Goal: Task Accomplishment & Management: Use online tool/utility

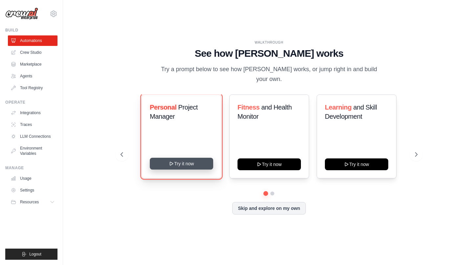
click at [196, 163] on button "Try it now" at bounding box center [181, 164] width 63 height 12
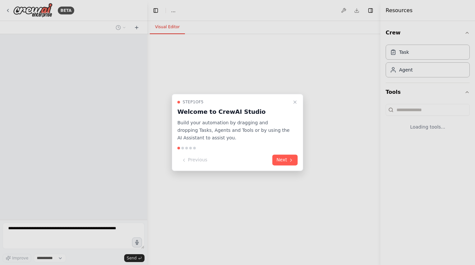
select select "****"
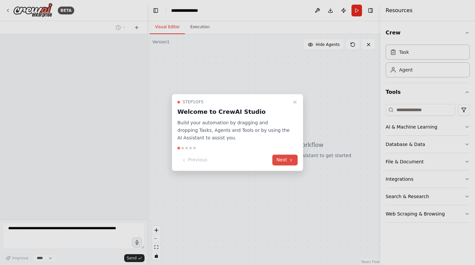
click at [290, 159] on icon at bounding box center [290, 160] width 1 height 3
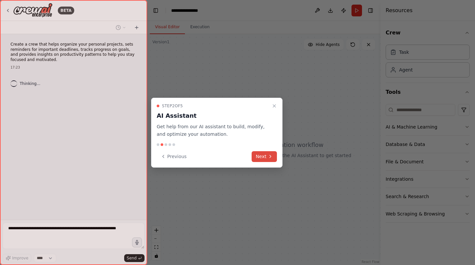
click at [268, 155] on icon at bounding box center [269, 156] width 5 height 5
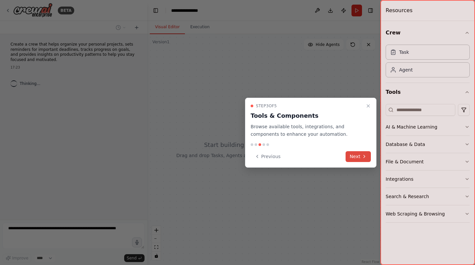
click at [366, 157] on icon at bounding box center [363, 156] width 5 height 5
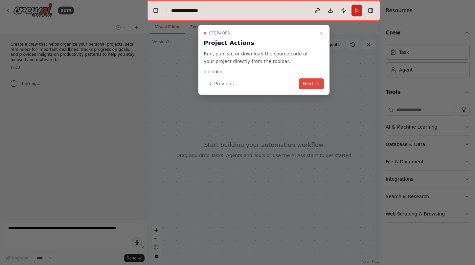
click at [310, 80] on button "Next" at bounding box center [311, 83] width 25 height 11
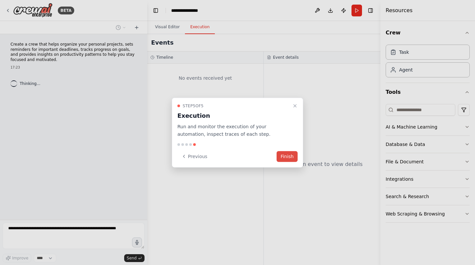
click at [286, 151] on div "Step 5 of 5 Execution Run and monitor the execution of your automation, inspect…" at bounding box center [237, 133] width 131 height 70
click at [286, 157] on button "Finish" at bounding box center [286, 156] width 21 height 11
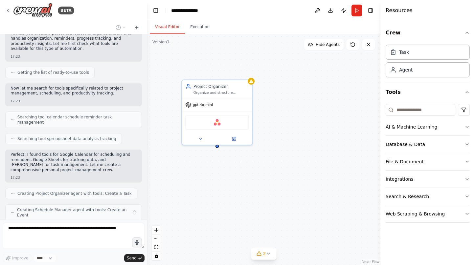
scroll to position [83, 0]
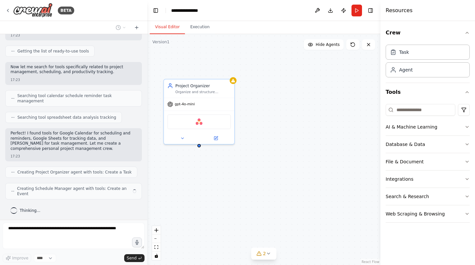
click at [278, 122] on div "Project Organizer Organize and structure {user_name}'s personal projects by cre…" at bounding box center [263, 149] width 233 height 231
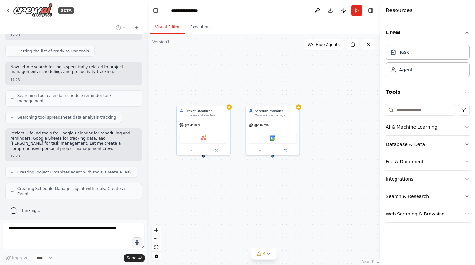
click at [274, 186] on div "Project Organizer Organize and structure {user_name}'s personal projects by cre…" at bounding box center [263, 149] width 233 height 231
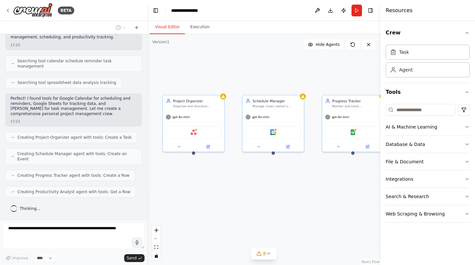
scroll to position [115, 0]
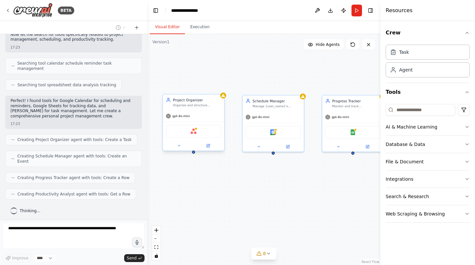
click at [205, 113] on div "gpt-4o-mini" at bounding box center [193, 116] width 61 height 11
click at [200, 118] on div "gpt-4o-mini" at bounding box center [193, 116] width 61 height 11
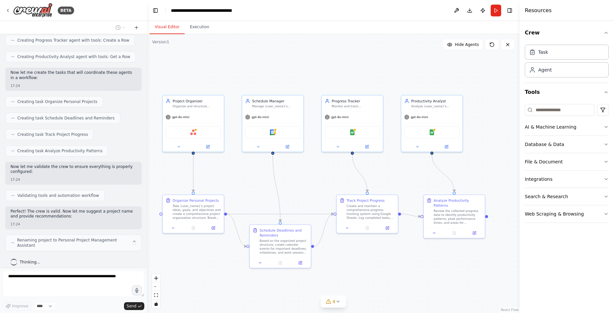
scroll to position [258, 0]
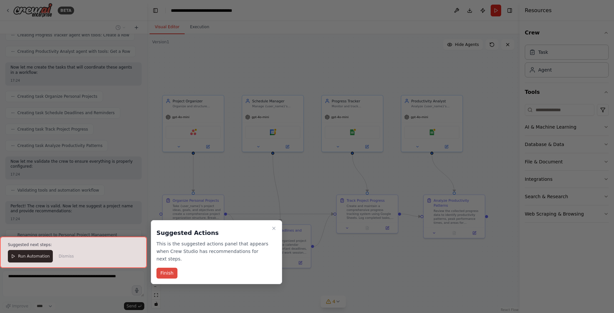
click at [170, 265] on button "Finish" at bounding box center [167, 273] width 21 height 11
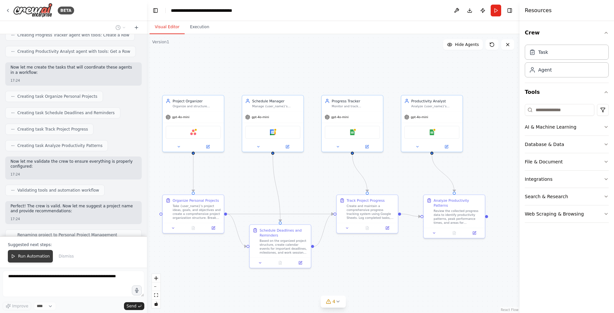
click at [29, 255] on span "Run Automation" at bounding box center [34, 256] width 32 height 5
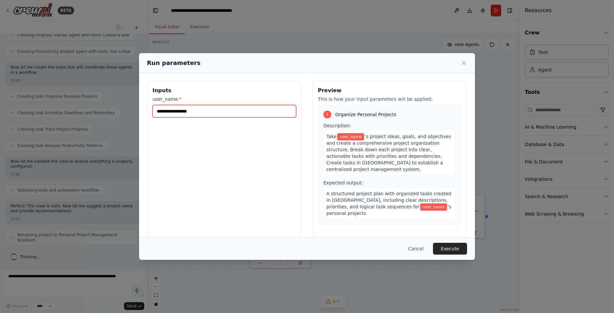
click at [220, 112] on input "user_name *" at bounding box center [225, 111] width 144 height 12
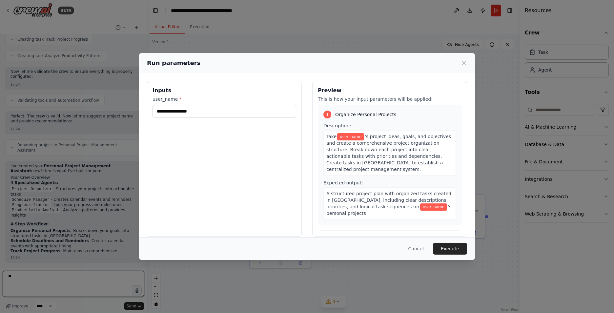
type textarea "**"
click at [220, 112] on input "user_name *" at bounding box center [225, 111] width 144 height 12
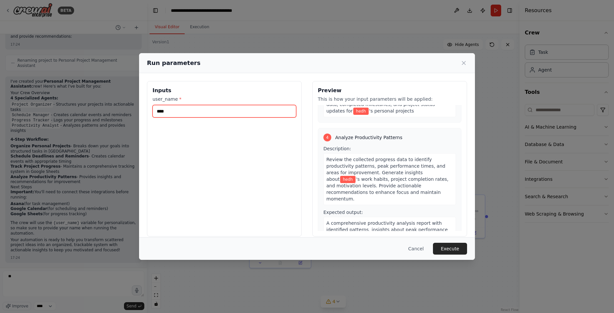
scroll to position [364, 0]
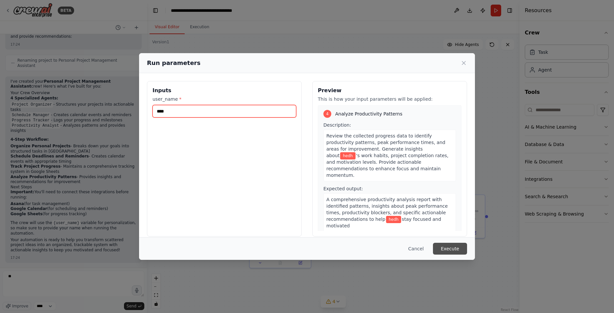
type input "****"
click at [453, 252] on button "Execute" at bounding box center [450, 249] width 34 height 12
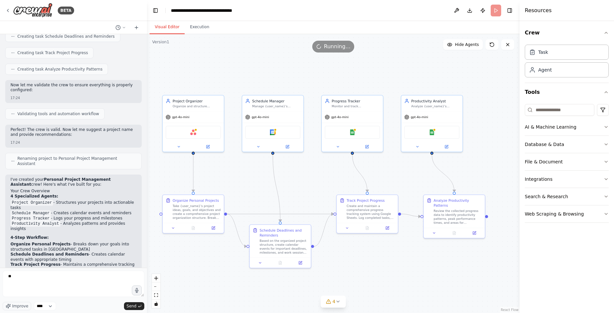
scroll to position [301, 0]
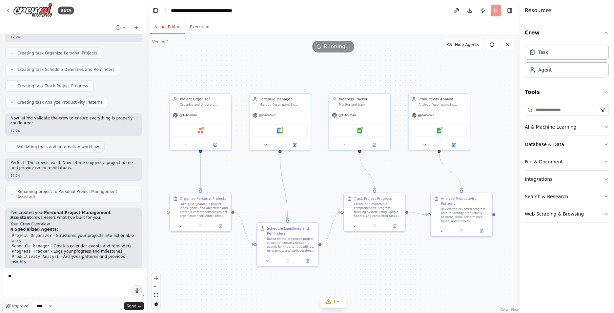
drag, startPoint x: 420, startPoint y: 173, endPoint x: 460, endPoint y: 167, distance: 40.5
click at [460, 167] on div ".deletable-edge-delete-btn { width: 20px; height: 20px; border: 0px solid #ffff…" at bounding box center [333, 173] width 373 height 279
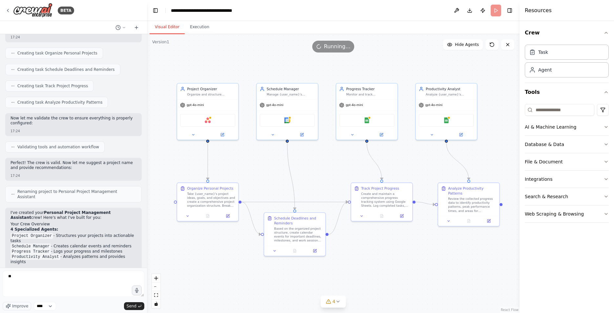
drag, startPoint x: 368, startPoint y: 172, endPoint x: 327, endPoint y: 166, distance: 41.0
click at [327, 166] on div ".deletable-edge-delete-btn { width: 20px; height: 20px; border: 0px solid #ffff…" at bounding box center [333, 173] width 373 height 279
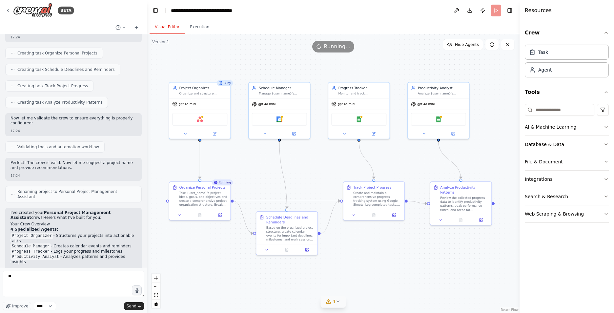
click at [338, 265] on icon at bounding box center [337, 301] width 5 height 5
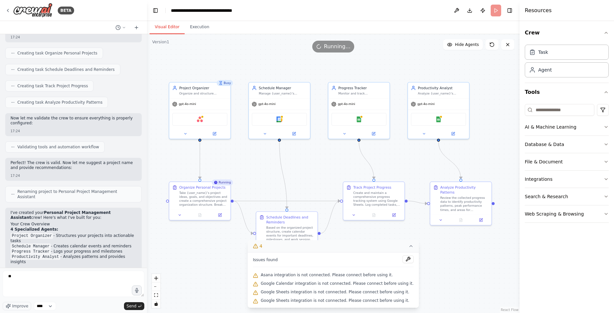
click at [467, 254] on div ".deletable-edge-delete-btn { width: 20px; height: 20px; border: 0px solid #ffff…" at bounding box center [333, 173] width 373 height 279
click at [410, 248] on icon at bounding box center [411, 246] width 5 height 5
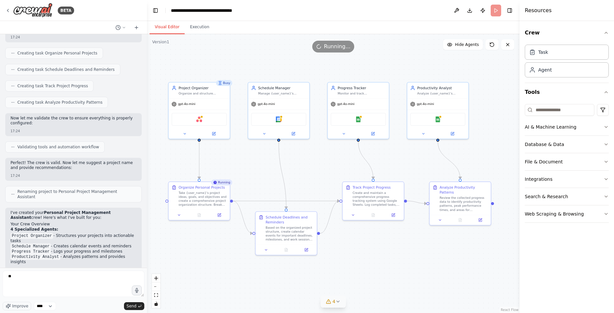
click at [430, 238] on div ".deletable-edge-delete-btn { width: 20px; height: 20px; border: 0px solid #ffff…" at bounding box center [333, 173] width 373 height 279
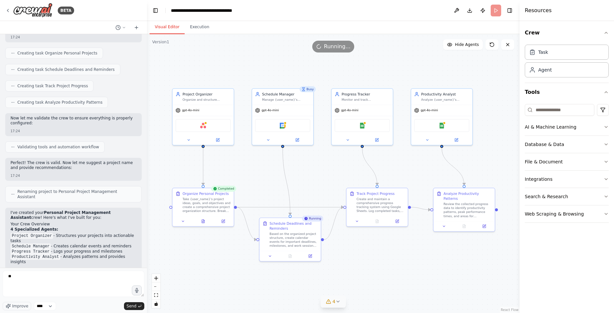
drag, startPoint x: 392, startPoint y: 244, endPoint x: 396, endPoint y: 250, distance: 7.4
click at [396, 250] on div ".deletable-edge-delete-btn { width: 20px; height: 20px; border: 0px solid #ffff…" at bounding box center [333, 173] width 373 height 279
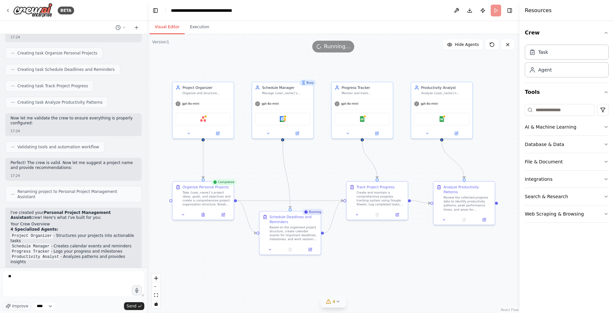
drag, startPoint x: 416, startPoint y: 256, endPoint x: 416, endPoint y: 248, distance: 8.2
click at [416, 248] on div ".deletable-edge-delete-btn { width: 20px; height: 20px; border: 0px solid #ffff…" at bounding box center [333, 173] width 373 height 279
click at [279, 121] on div "Google Calendar" at bounding box center [282, 116] width 55 height 13
click at [297, 229] on div "Based on the organized project structure, create calendar events for important …" at bounding box center [294, 231] width 48 height 16
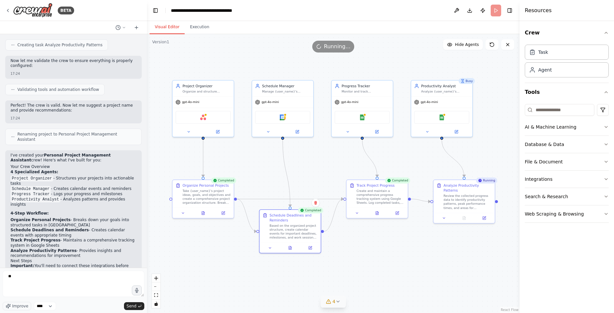
scroll to position [433, 0]
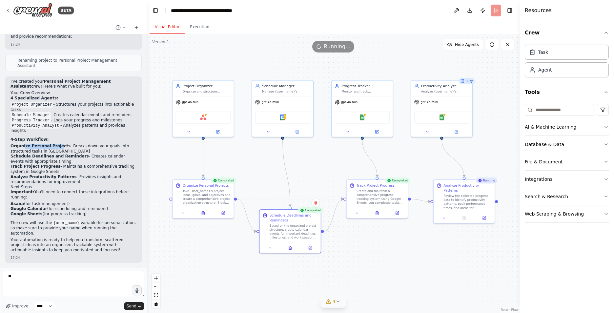
drag, startPoint x: 26, startPoint y: 146, endPoint x: 64, endPoint y: 146, distance: 38.1
click at [64, 146] on li "Organize Personal Projects - Breaks down your goals into structured tasks in [G…" at bounding box center [74, 149] width 126 height 10
click at [66, 146] on li "Organize Personal Projects - Breaks down your goals into structured tasks in [G…" at bounding box center [74, 149] width 126 height 10
click at [55, 145] on strong "Organize Personal Projects" at bounding box center [41, 146] width 60 height 5
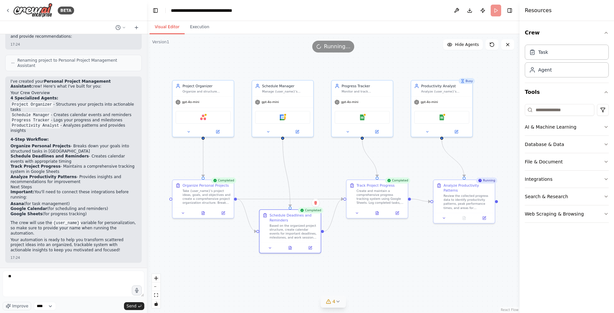
drag, startPoint x: 55, startPoint y: 145, endPoint x: 81, endPoint y: 146, distance: 26.0
click at [81, 146] on li "Organize Personal Projects - Breaks down your goals into structured tasks in [G…" at bounding box center [74, 149] width 126 height 10
click at [94, 148] on li "Organize Personal Projects - Breaks down your goals into structured tasks in [G…" at bounding box center [74, 149] width 126 height 10
drag, startPoint x: 16, startPoint y: 152, endPoint x: 51, endPoint y: 153, distance: 34.5
click at [51, 153] on li "Organize Personal Projects - Breaks down your goals into structured tasks in [G…" at bounding box center [74, 149] width 126 height 10
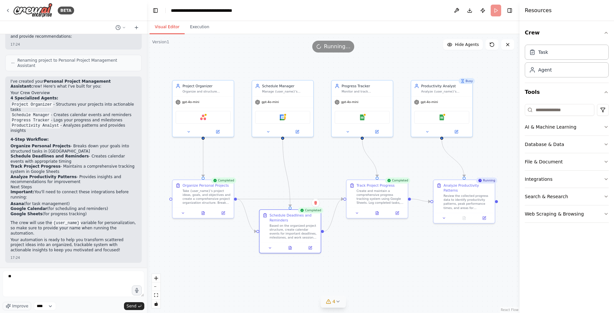
drag, startPoint x: 51, startPoint y: 153, endPoint x: 36, endPoint y: 156, distance: 15.4
click at [36, 156] on strong "Schedule Deadlines and Reminders" at bounding box center [50, 156] width 78 height 5
click at [35, 150] on li "Organize Personal Projects - Breaks down your goals into structured tasks in [G…" at bounding box center [74, 149] width 126 height 10
drag, startPoint x: 35, startPoint y: 150, endPoint x: 67, endPoint y: 153, distance: 32.6
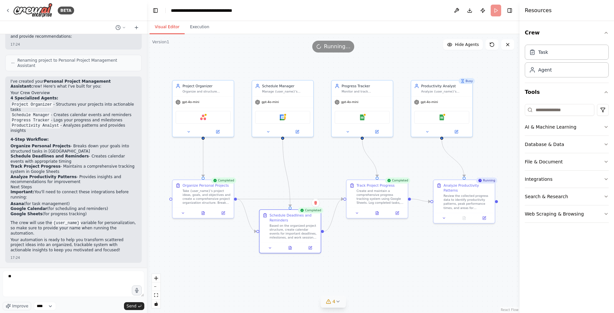
click at [67, 153] on li "Organize Personal Projects - Breaks down your goals into structured tasks in [G…" at bounding box center [74, 149] width 126 height 10
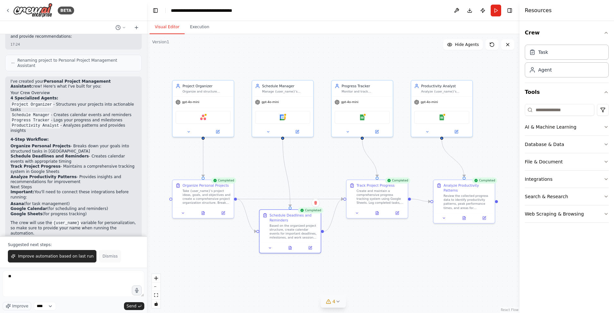
click at [108, 256] on span "Dismiss" at bounding box center [109, 256] width 15 height 5
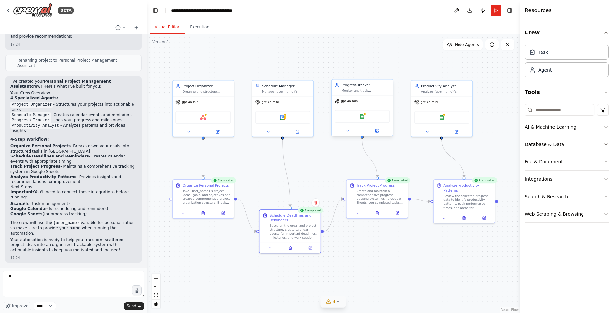
click at [378, 115] on div "Google Sheets" at bounding box center [362, 116] width 55 height 13
click at [453, 114] on div "Google Sheets" at bounding box center [442, 116] width 55 height 13
click at [446, 118] on div "Google Sheets" at bounding box center [442, 116] width 55 height 13
click at [474, 129] on div "AI & Machine Learning" at bounding box center [551, 127] width 52 height 7
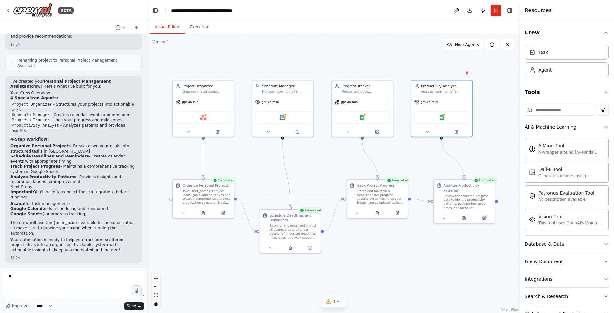
click at [474, 127] on icon "button" at bounding box center [606, 126] width 5 height 5
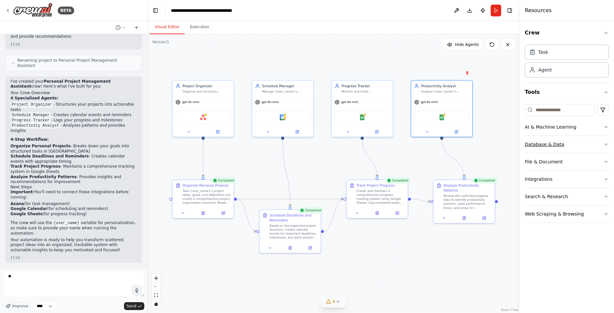
click at [474, 141] on button "Database & Data" at bounding box center [567, 144] width 84 height 17
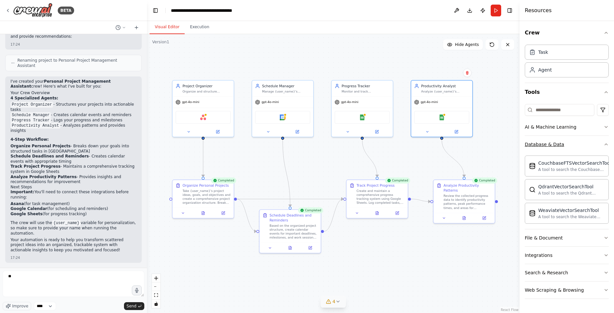
click at [474, 144] on button "Database & Data" at bounding box center [567, 144] width 84 height 17
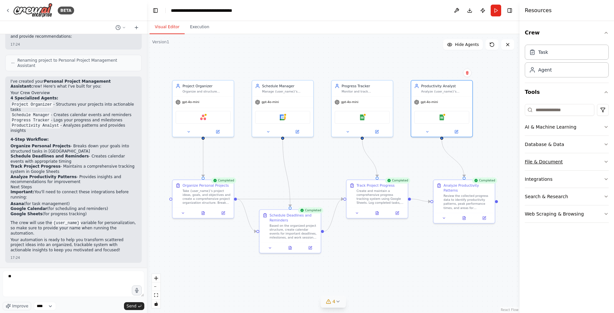
click at [474, 160] on button "File & Document" at bounding box center [567, 161] width 84 height 17
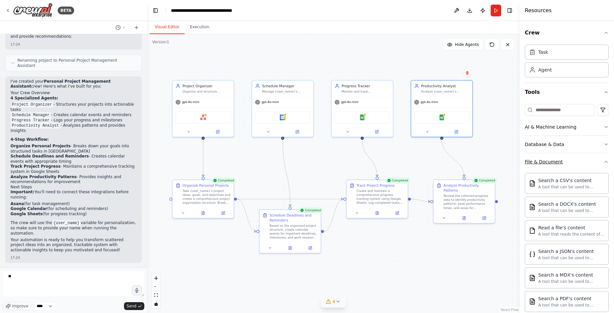
click at [474, 163] on button "File & Document" at bounding box center [567, 161] width 84 height 17
